Goal: Find specific page/section: Find specific page/section

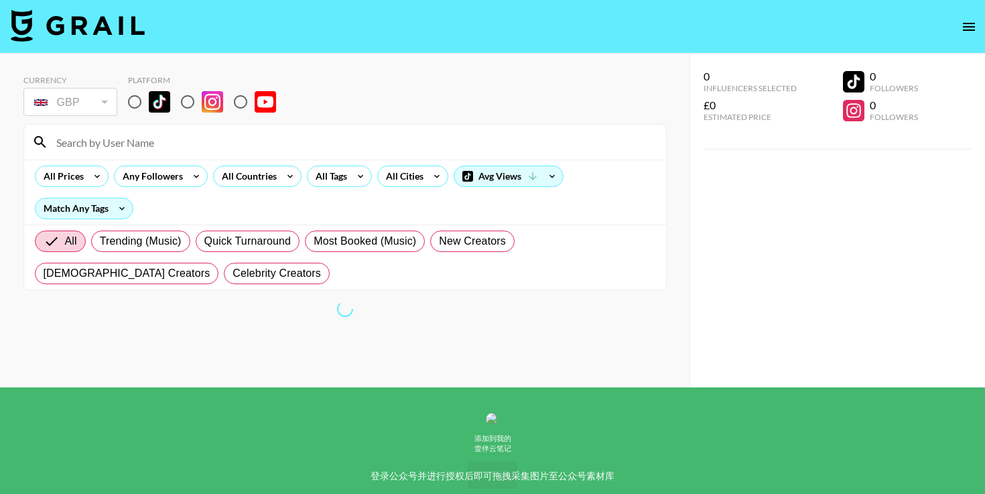
click at [163, 147] on input at bounding box center [353, 141] width 610 height 21
paste input "harrypullen"
type input "harrypullen"
click at [325, 324] on div "Choose a platform to see creators." at bounding box center [344, 318] width 643 height 13
click at [82, 99] on div "GBP" at bounding box center [70, 101] width 88 height 23
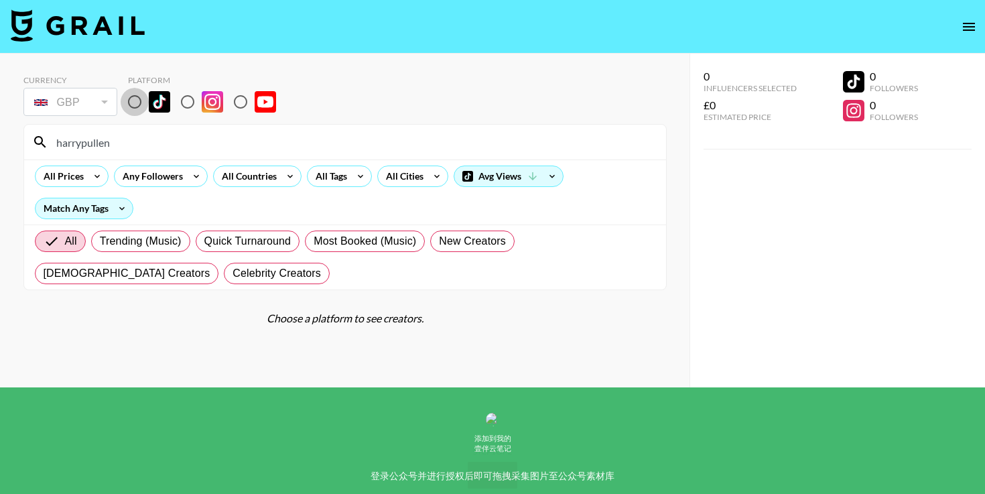
click at [136, 103] on input "radio" at bounding box center [135, 102] width 28 height 28
radio input "true"
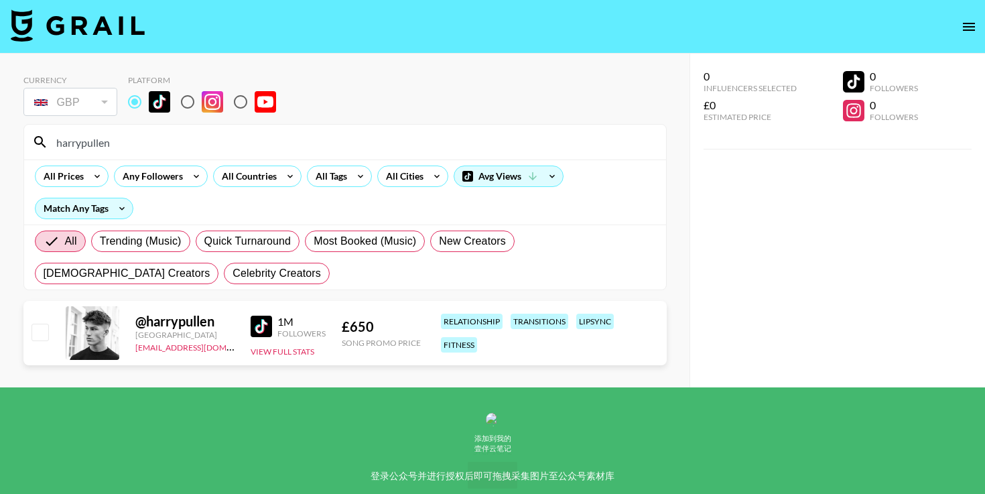
click at [90, 112] on div "GBP" at bounding box center [70, 101] width 88 height 23
click at [38, 336] on input "checkbox" at bounding box center [39, 332] width 16 height 16
checkbox input "true"
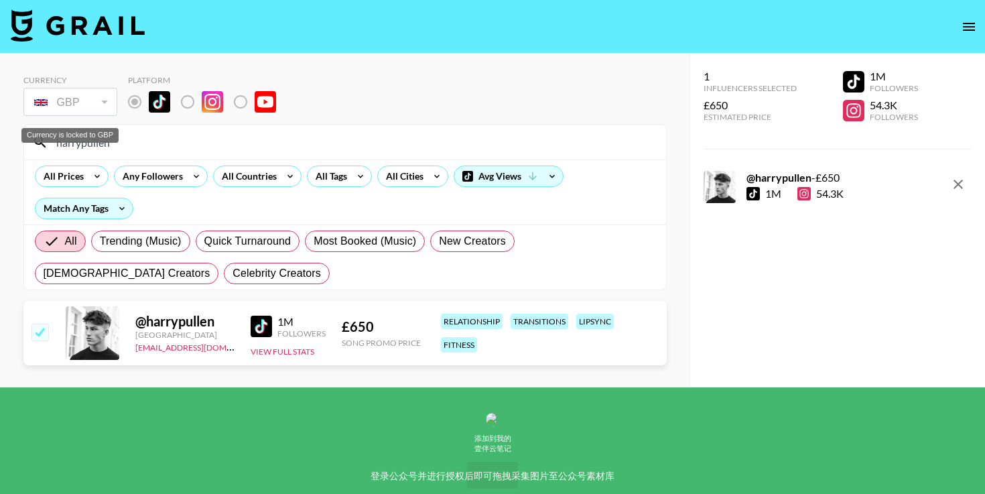
click at [113, 95] on div "GBP" at bounding box center [70, 101] width 88 height 23
click at [48, 330] on div at bounding box center [39, 333] width 21 height 23
